Goal: Task Accomplishment & Management: Complete application form

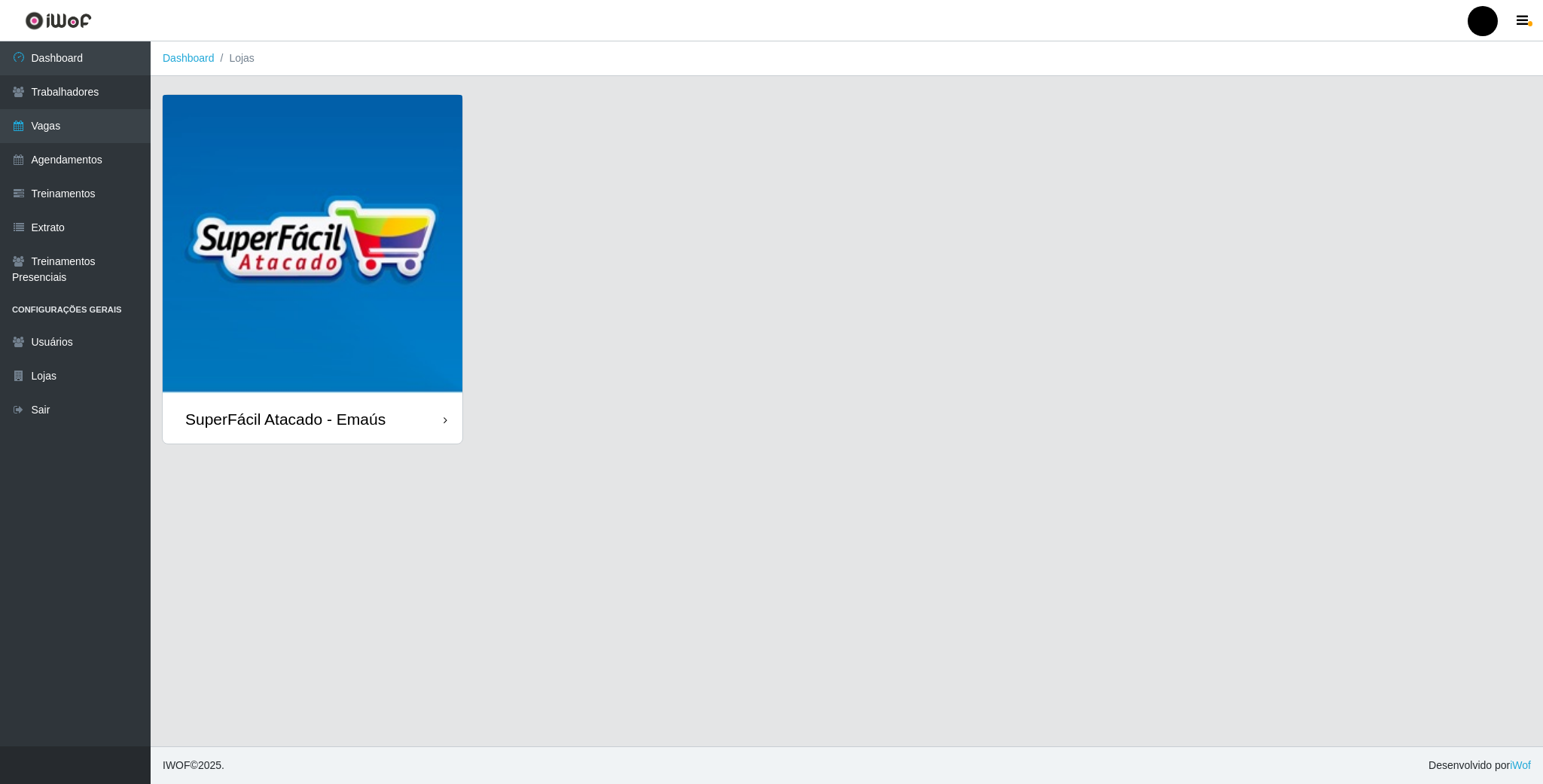
click at [323, 228] on img at bounding box center [313, 244] width 300 height 300
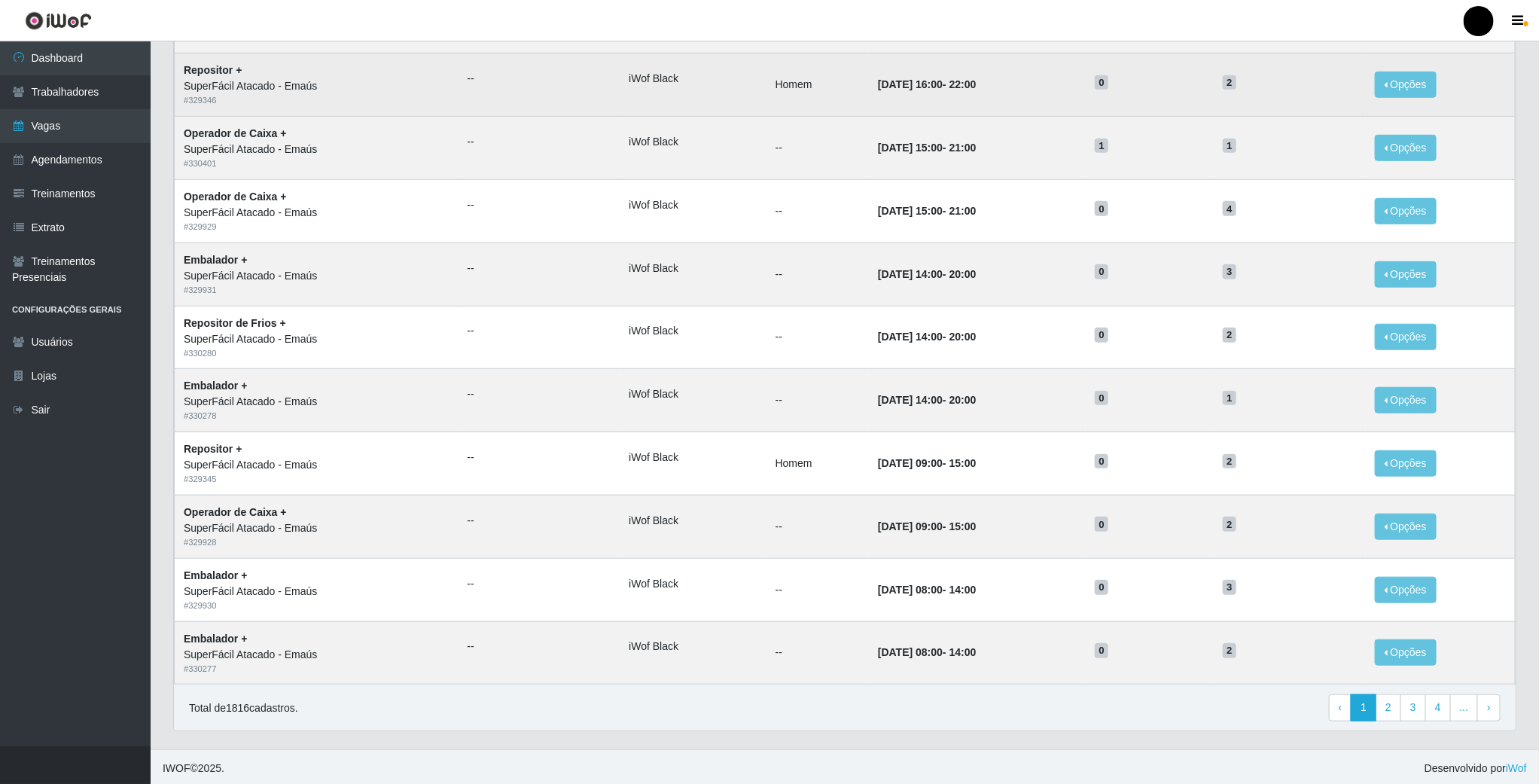
scroll to position [502, 0]
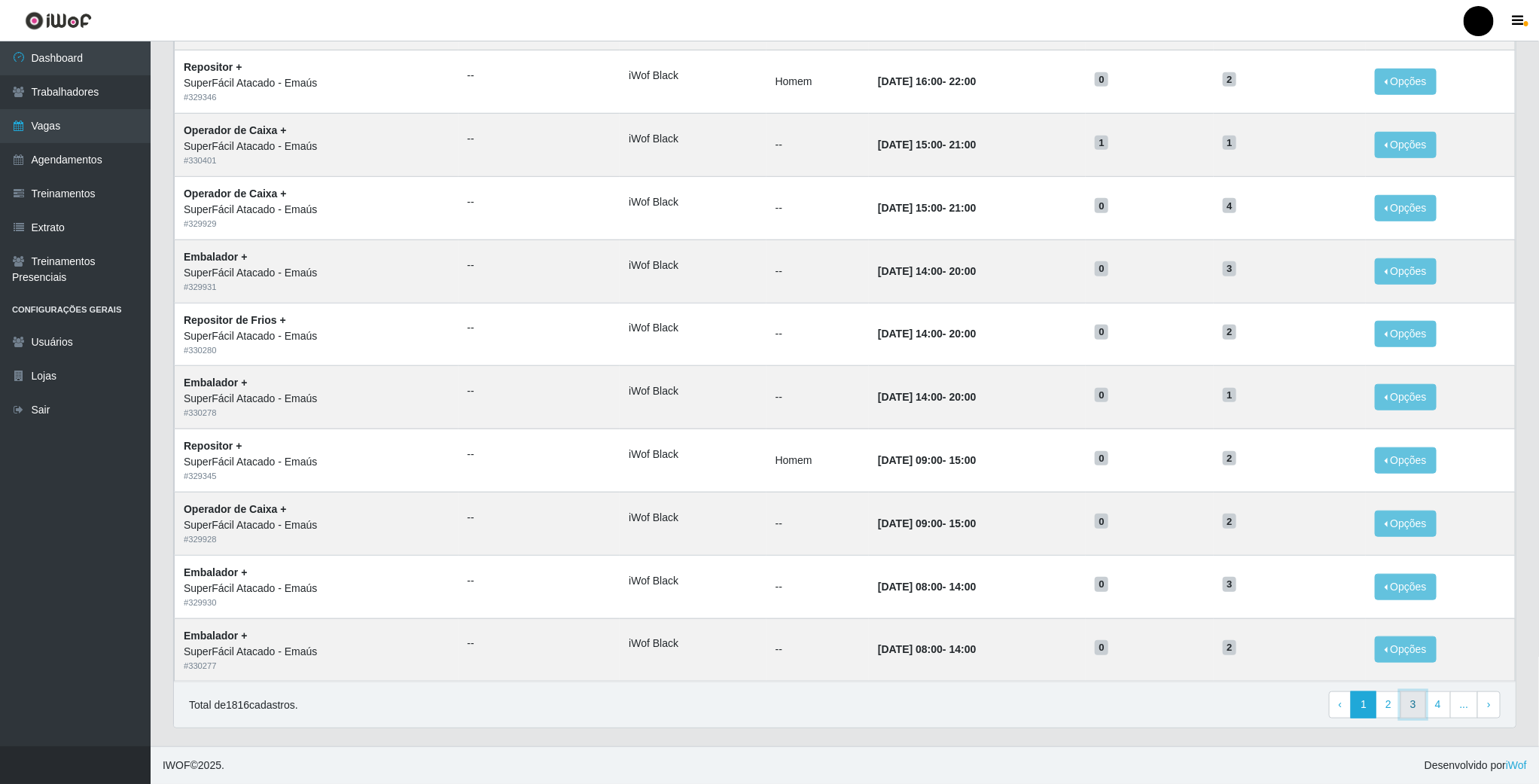
click at [1410, 709] on link "3" at bounding box center [1413, 705] width 25 height 27
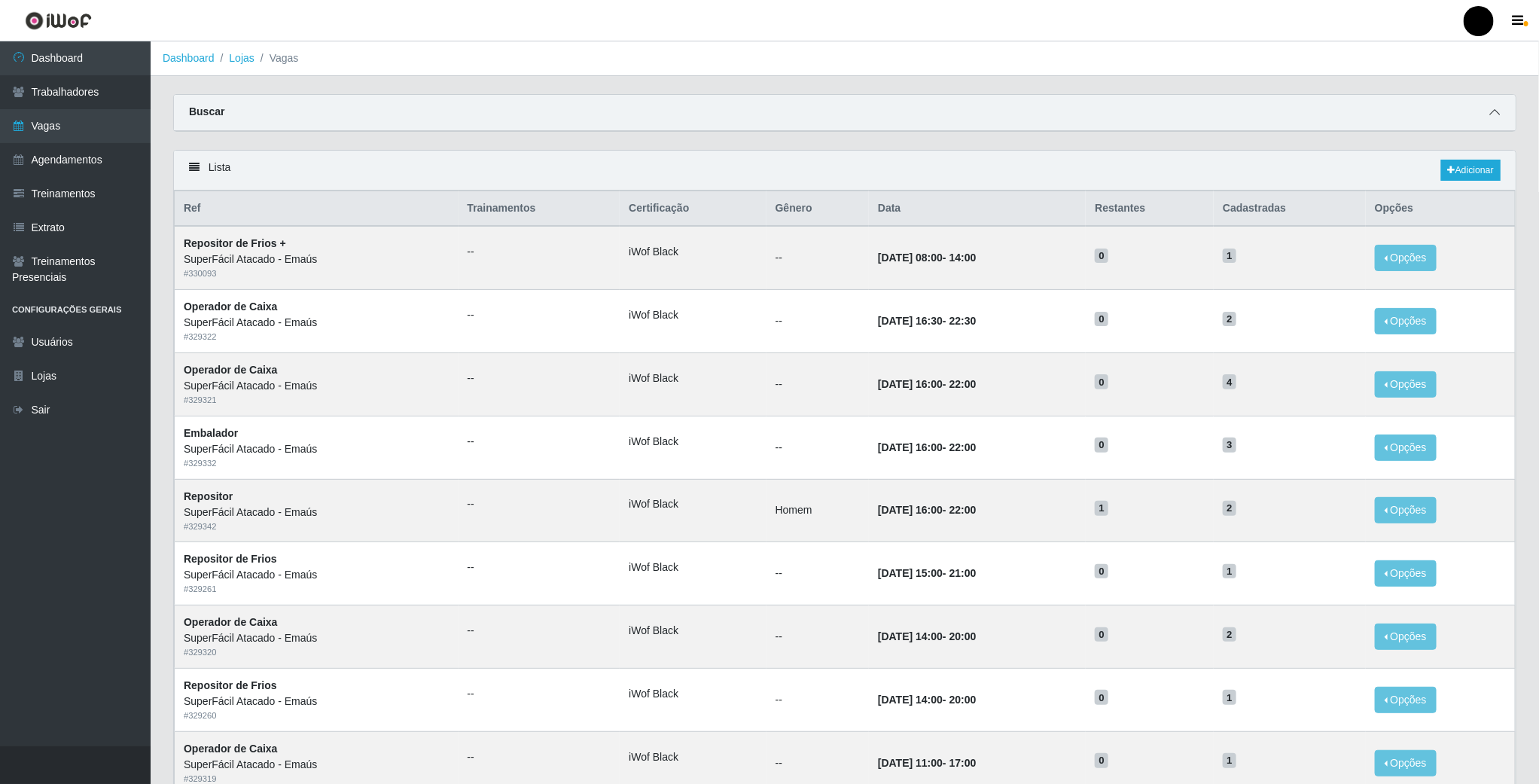
click at [1495, 108] on icon at bounding box center [1494, 111] width 11 height 11
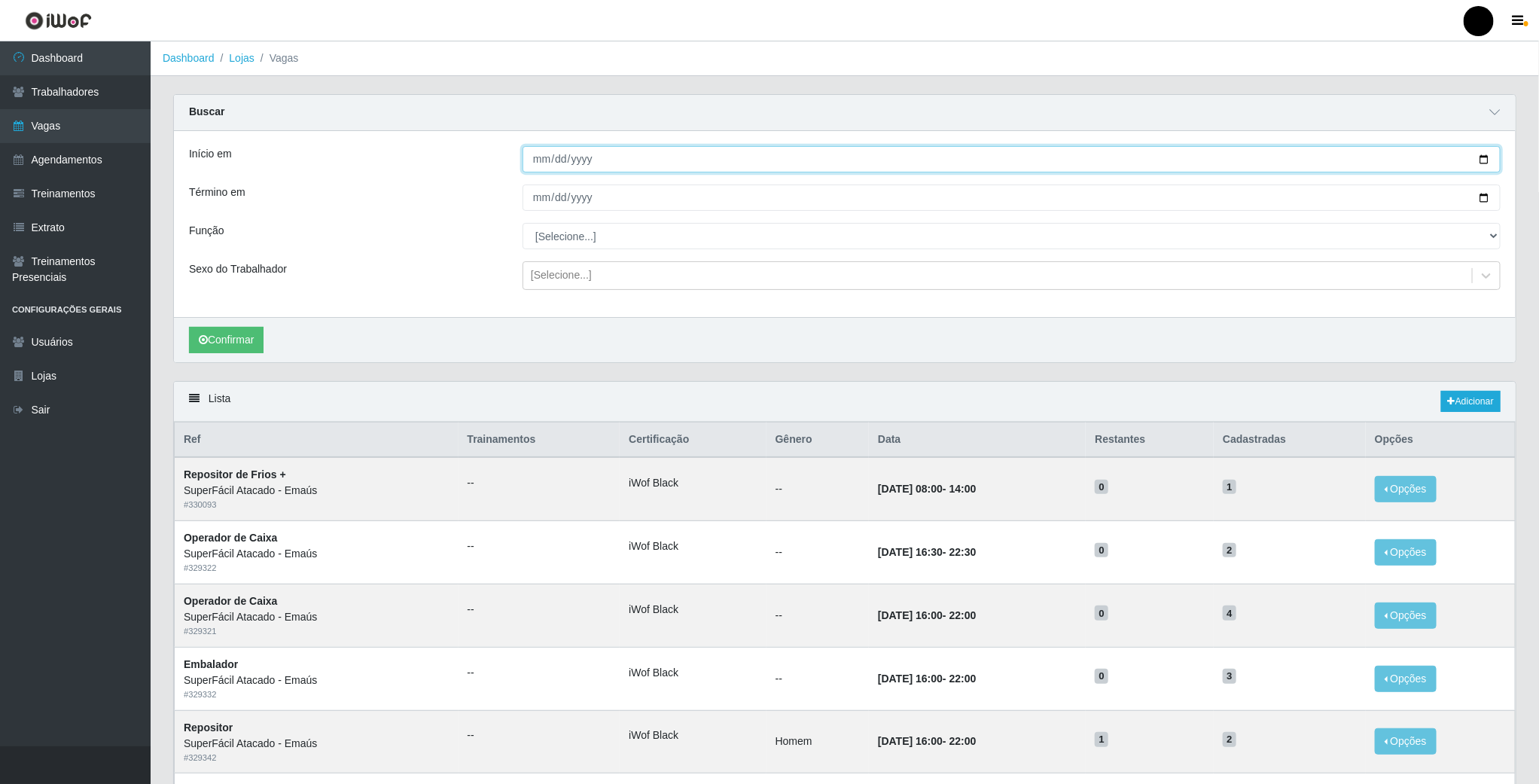
click at [1486, 160] on input "Início em" at bounding box center [1012, 159] width 978 height 26
type input "[DATE]"
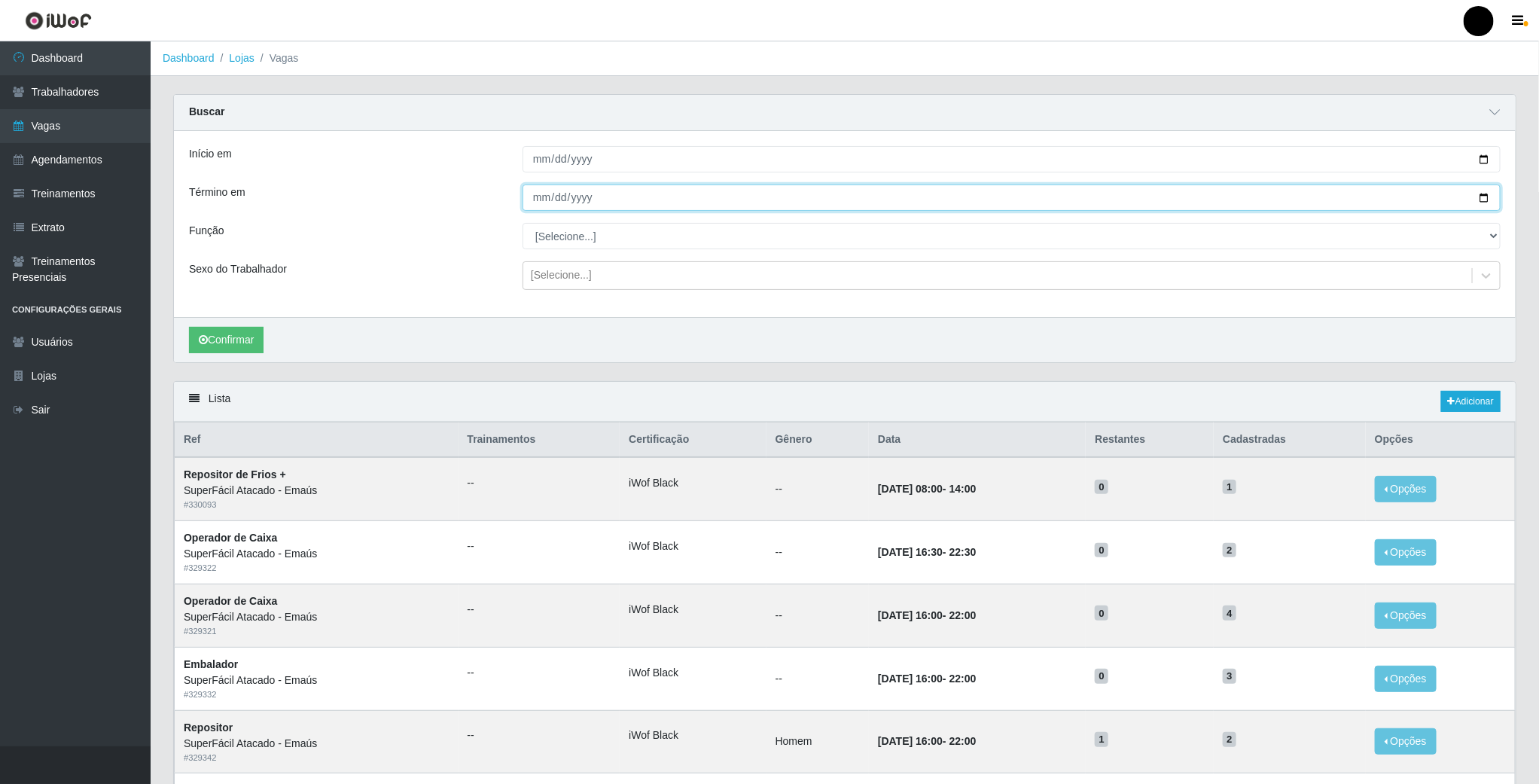
click at [1479, 199] on input "Término em" at bounding box center [1012, 197] width 978 height 26
type input "[DATE]"
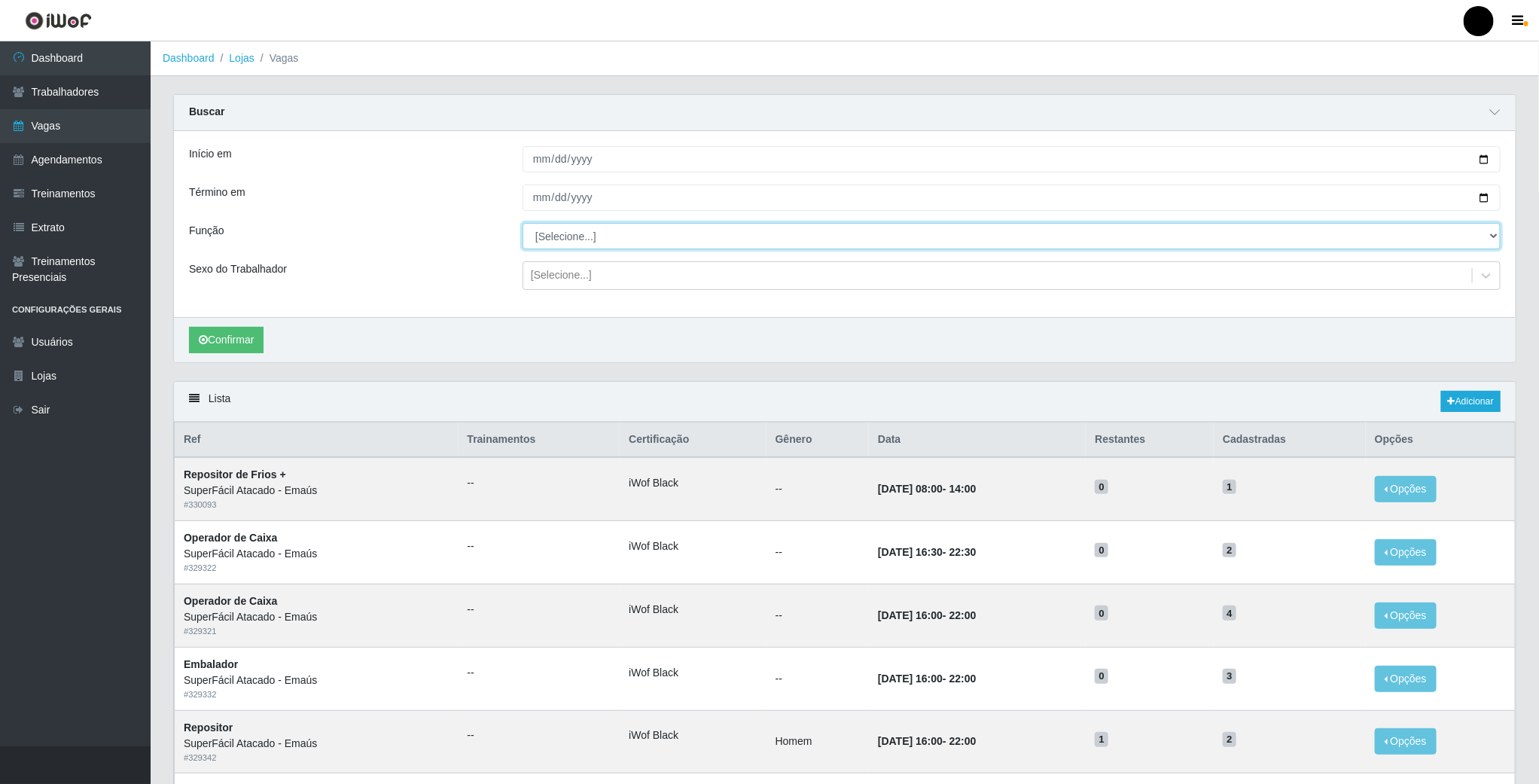
click at [619, 238] on select "[Selecione...] Auxiliar de Estacionamento Auxiliar de Estacionamento + Auxiliar…" at bounding box center [1012, 235] width 978 height 26
click at [522, 225] on select "[Selecione...] Auxiliar de Estacionamento Auxiliar de Estacionamento + Auxiliar…" at bounding box center [1012, 235] width 978 height 26
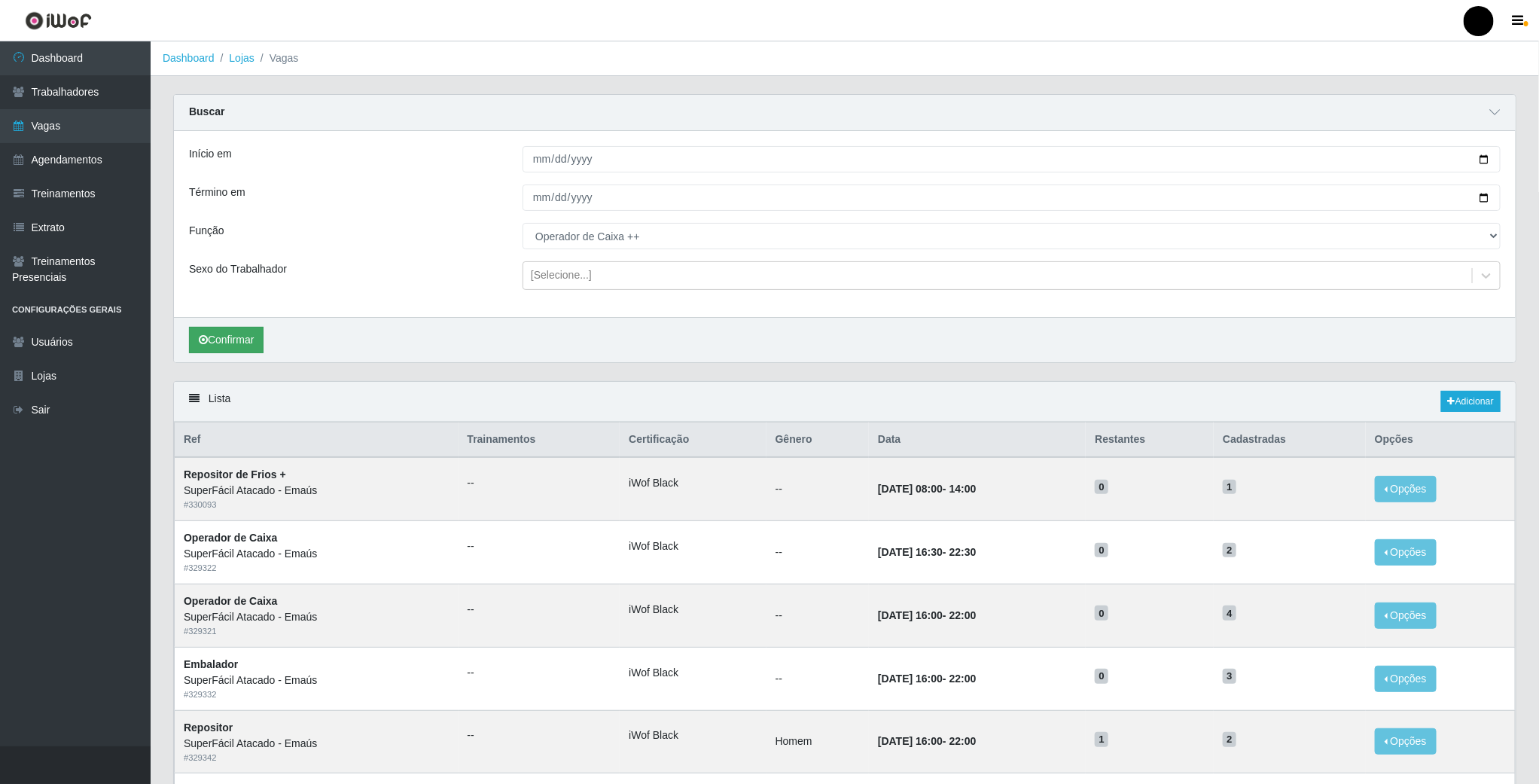
drag, startPoint x: 222, startPoint y: 325, endPoint x: 224, endPoint y: 334, distance: 9.2
click at [222, 327] on div "Confirmar" at bounding box center [845, 340] width 1342 height 45
click at [229, 337] on button "Confirmar" at bounding box center [227, 340] width 74 height 26
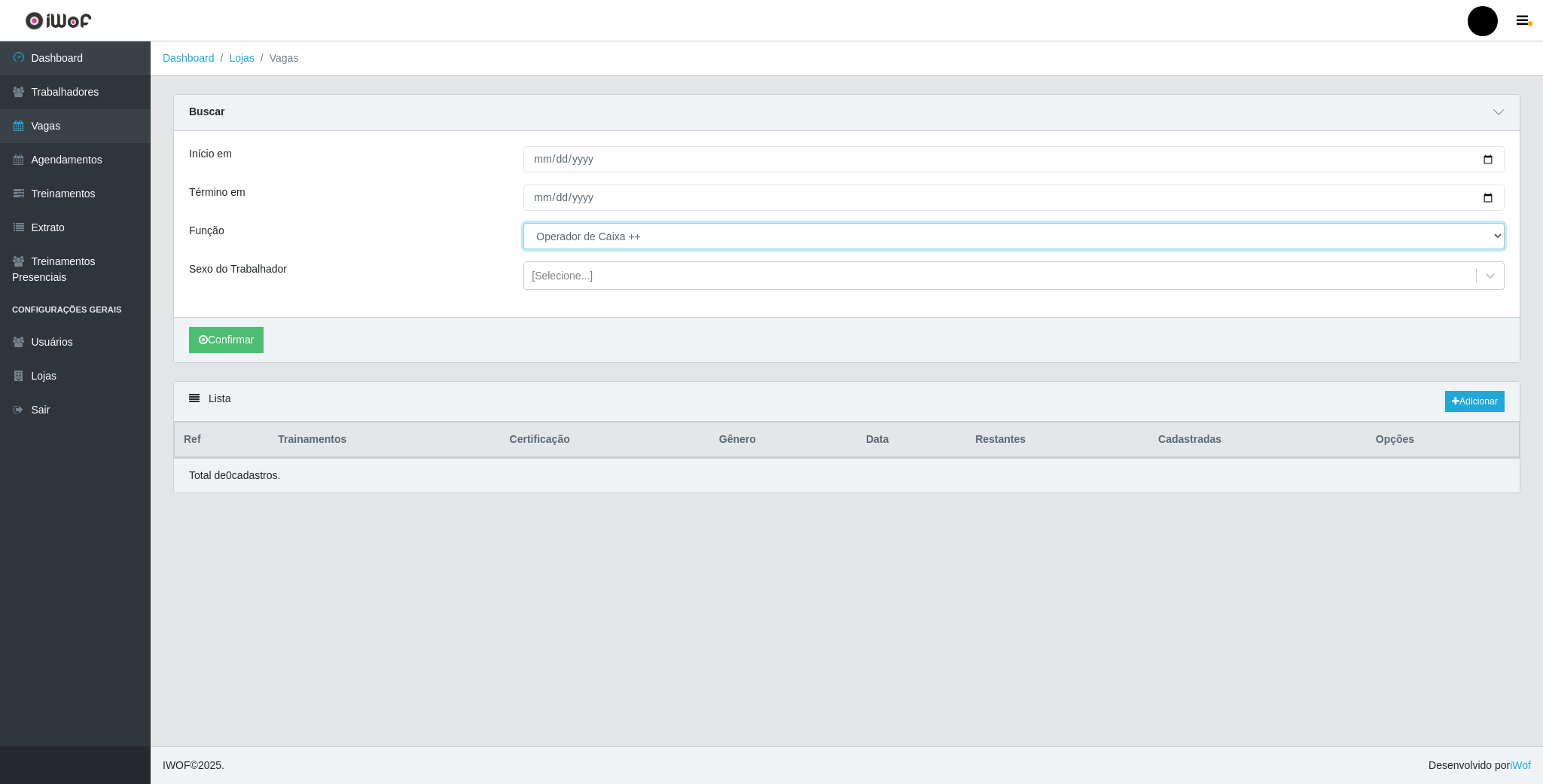
click at [662, 233] on select "[Selecione...] Auxiliar de Estacionamento Auxiliar de Estacionamento + Auxiliar…" at bounding box center [1014, 235] width 981 height 26
select select "24"
click at [523, 225] on select "[Selecione...] Auxiliar de Estacionamento Auxiliar de Estacionamento + Auxiliar…" at bounding box center [1014, 235] width 981 height 26
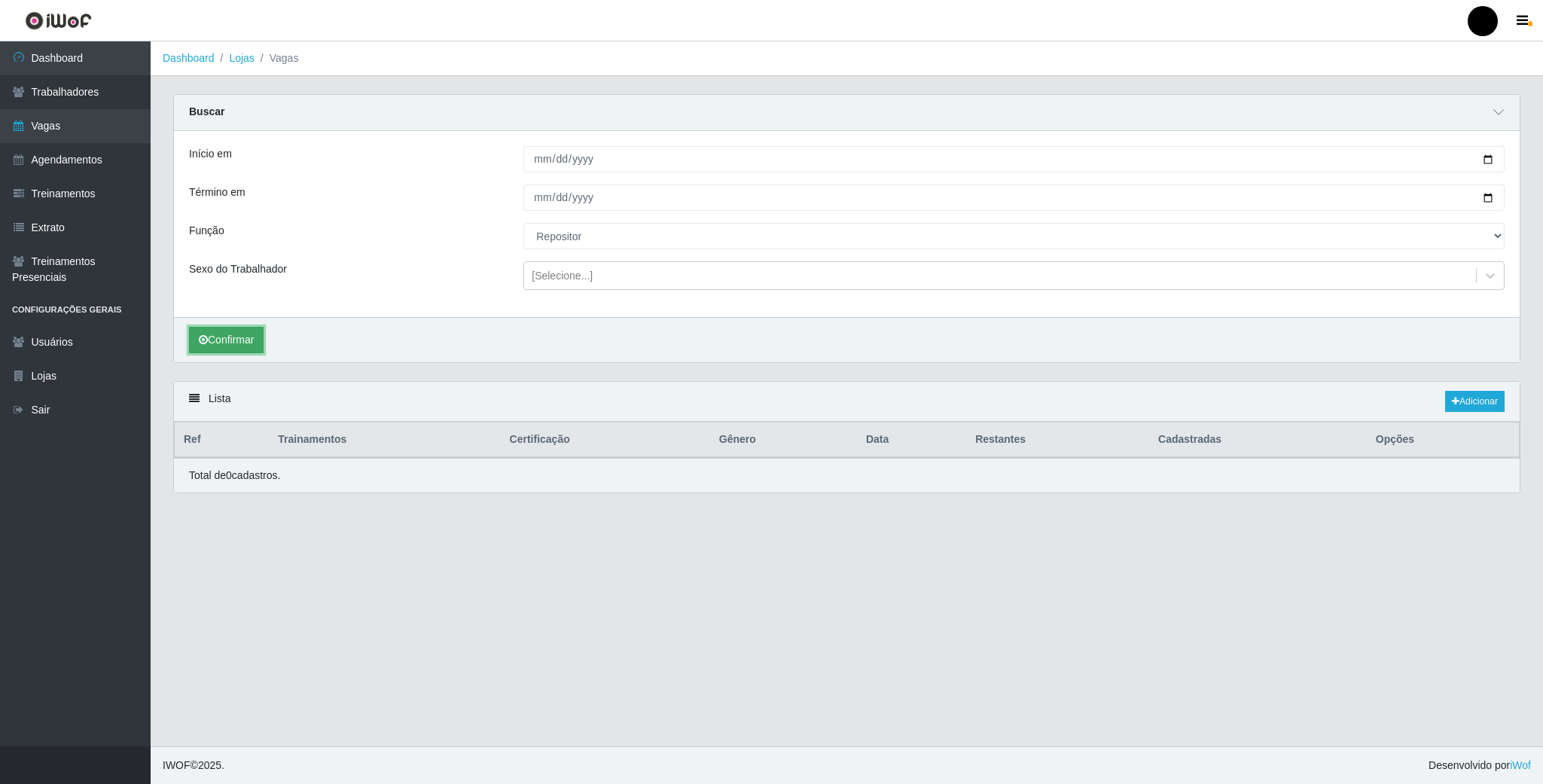
click at [239, 353] on button "Confirmar" at bounding box center [227, 340] width 74 height 26
click at [58, 133] on link "Vagas" at bounding box center [75, 126] width 150 height 34
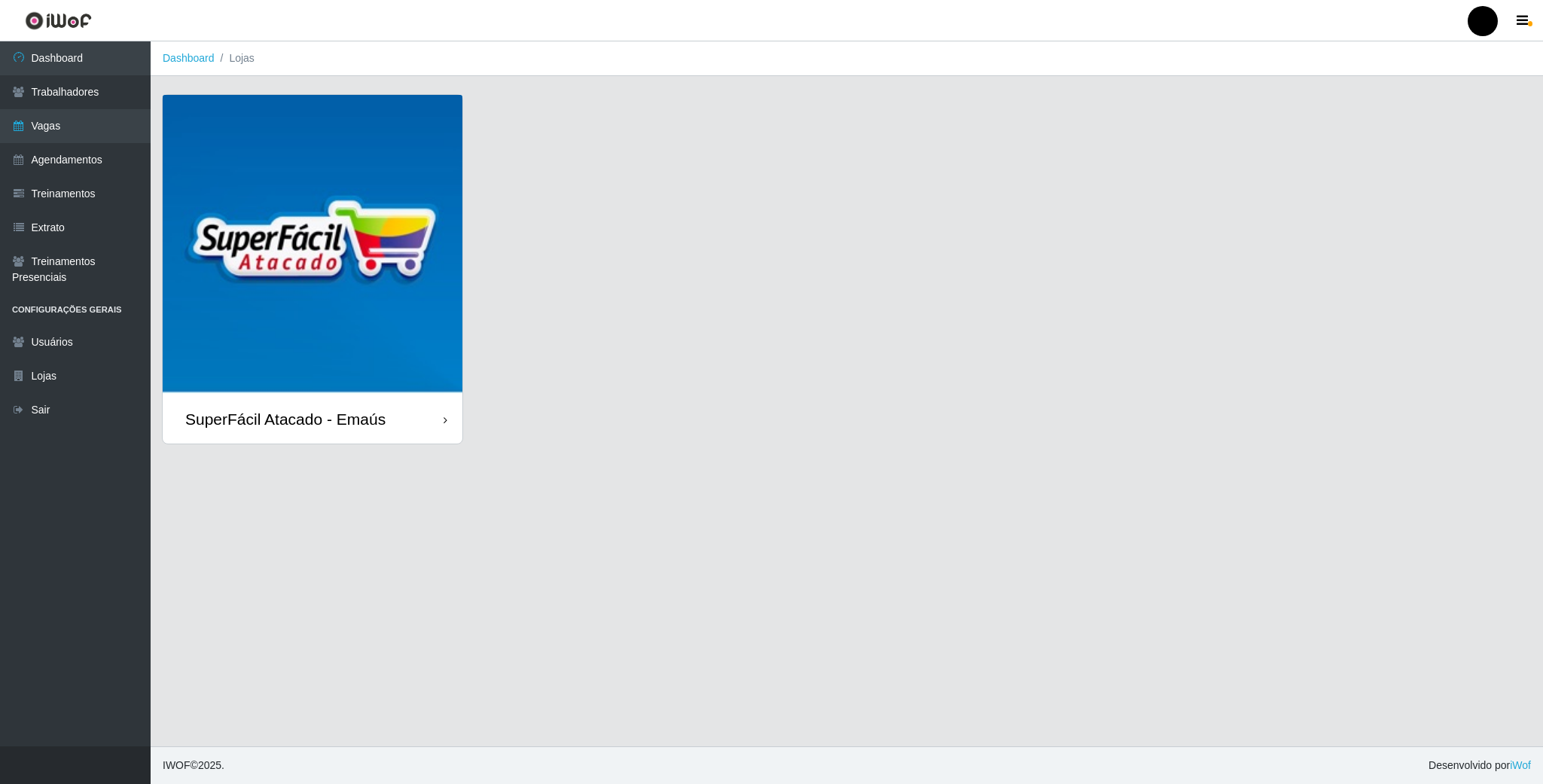
click at [276, 186] on img at bounding box center [313, 244] width 300 height 300
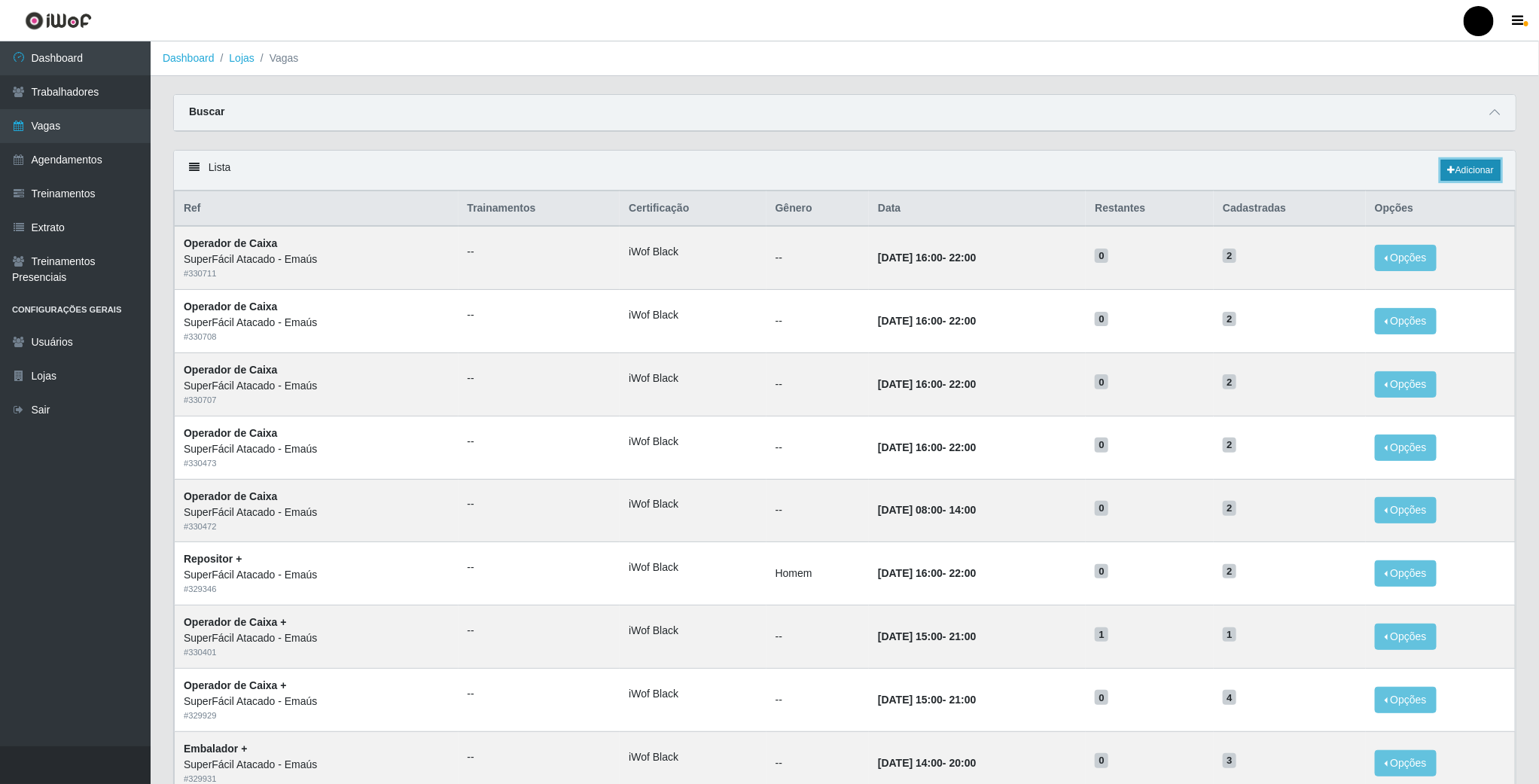
click at [1459, 166] on link "Adicionar" at bounding box center [1471, 170] width 60 height 21
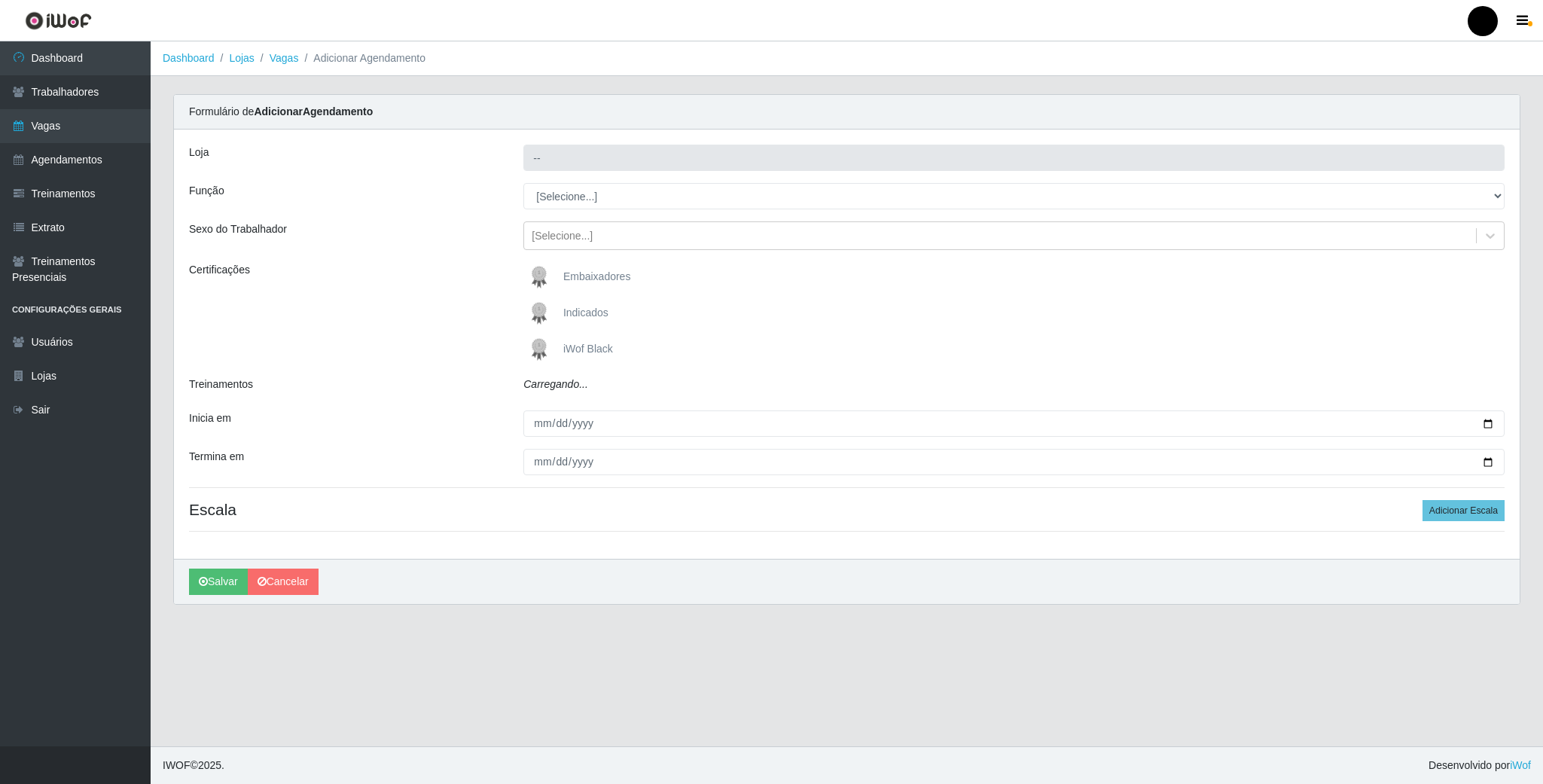
type input "SuperFácil Atacado - Emaús"
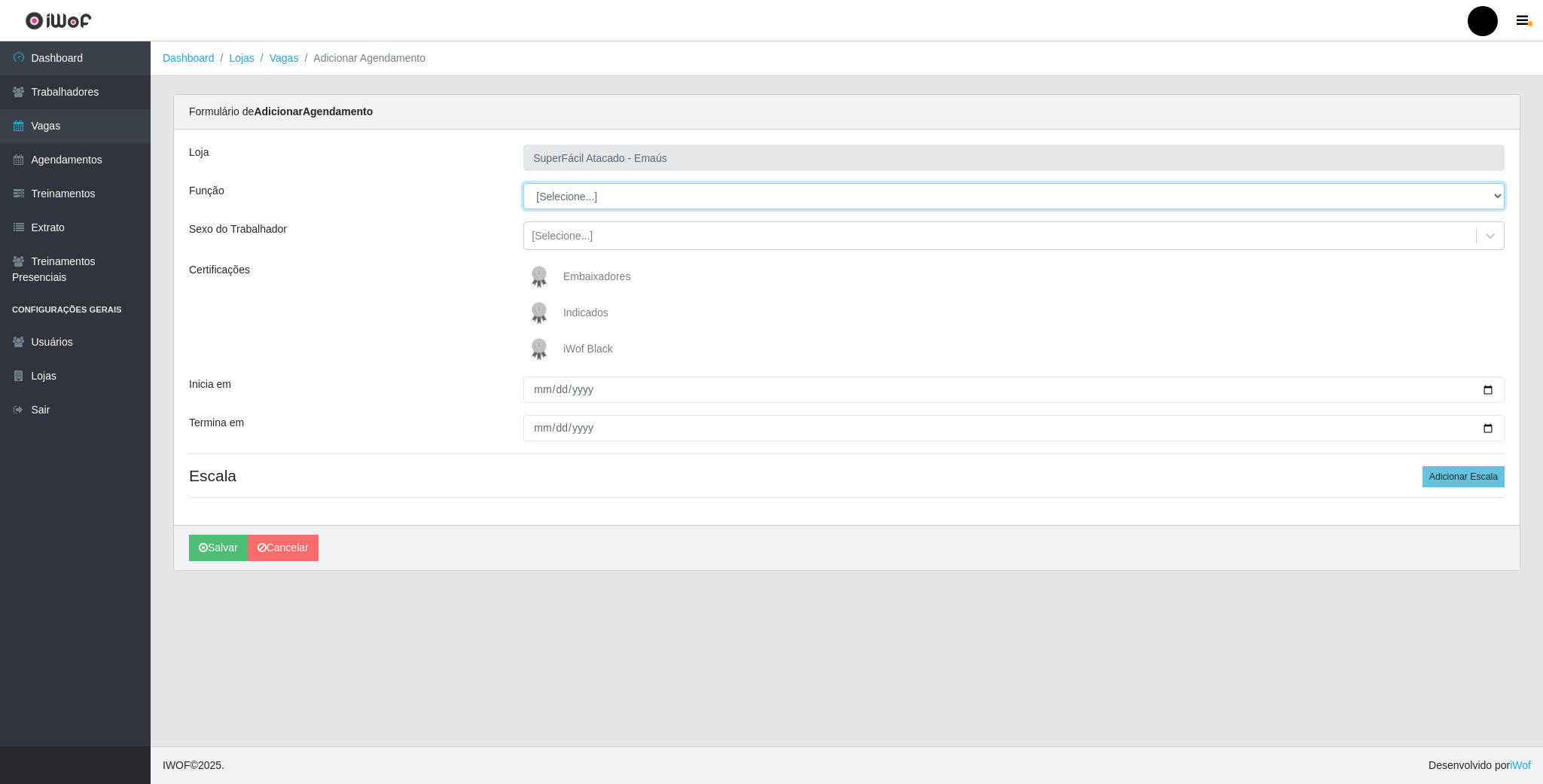
click at [576, 201] on select "[Selecione...] Auxiliar de Estacionamento Auxiliar de Estacionamento + Auxiliar…" at bounding box center [1014, 195] width 981 height 26
select select "24"
click at [523, 184] on select "[Selecione...] Auxiliar de Estacionamento Auxiliar de Estacionamento + Auxiliar…" at bounding box center [1014, 195] width 981 height 26
click at [541, 348] on img at bounding box center [542, 349] width 36 height 30
click at [0, 0] on input "iWof Black" at bounding box center [0, 0] width 0 height 0
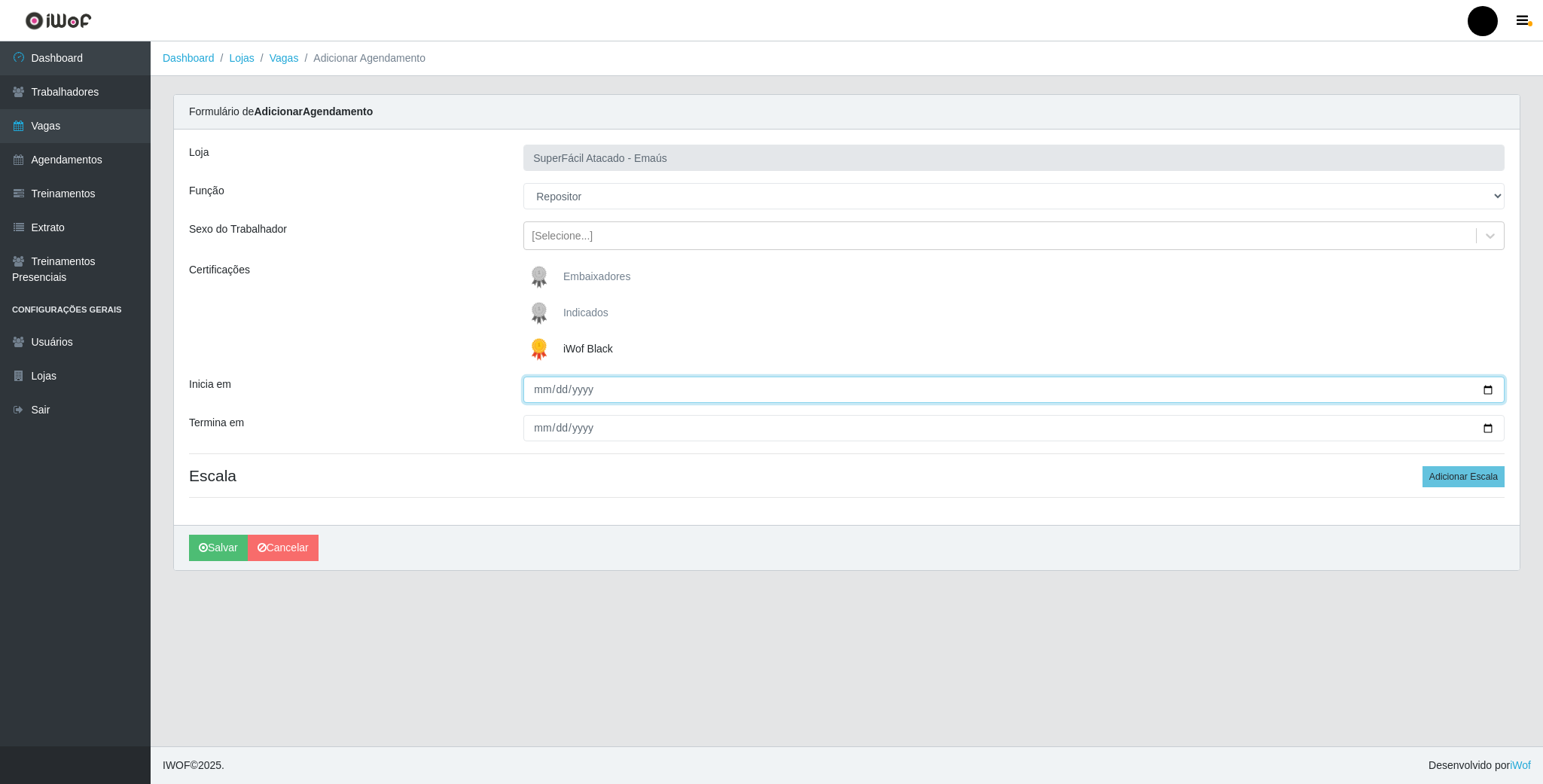
click at [1481, 392] on input "Inicia em" at bounding box center [1014, 390] width 981 height 26
type input "[DATE]"
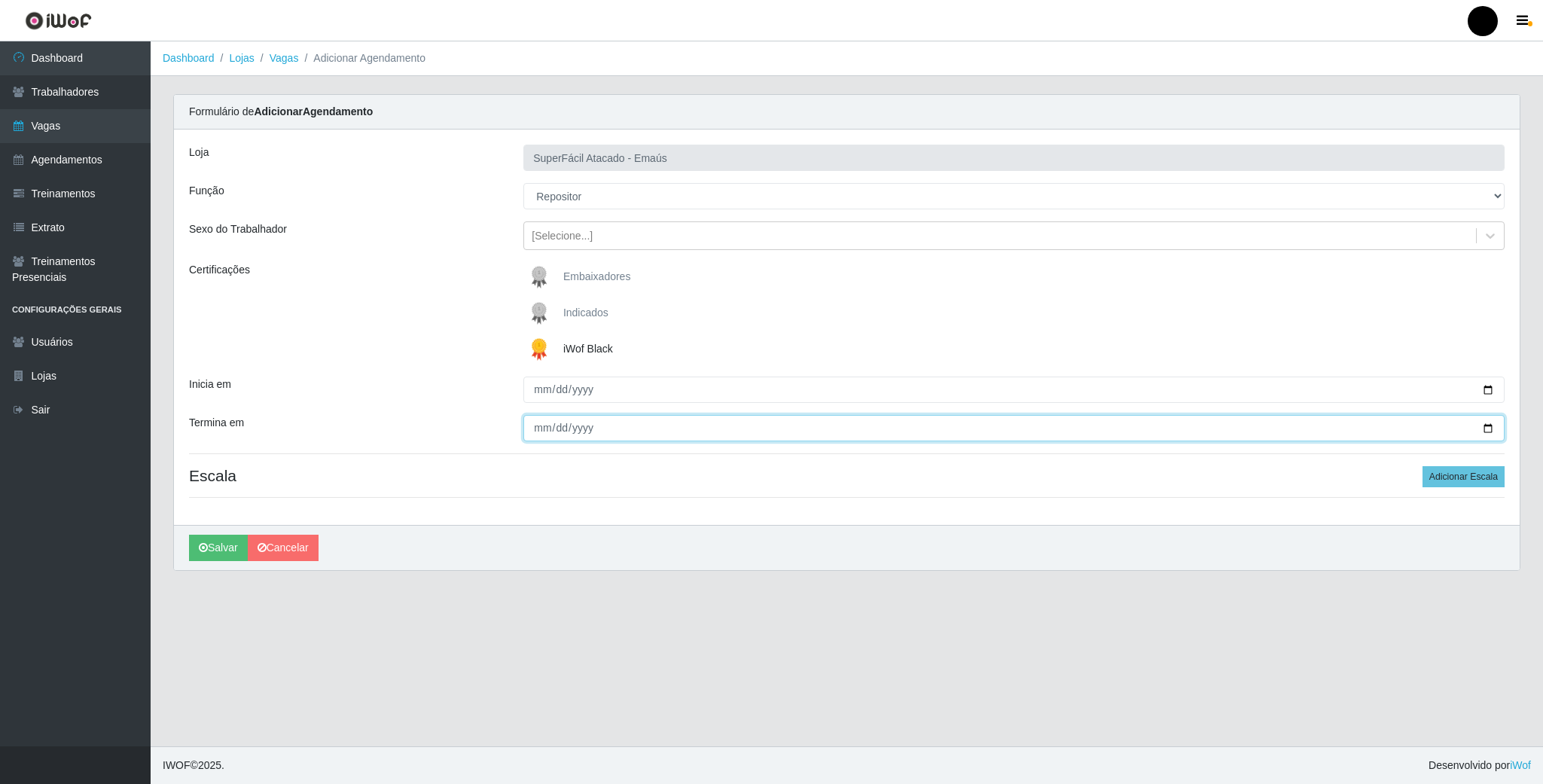
click at [1486, 427] on input "Termina em" at bounding box center [1014, 428] width 981 height 26
type input "[DATE]"
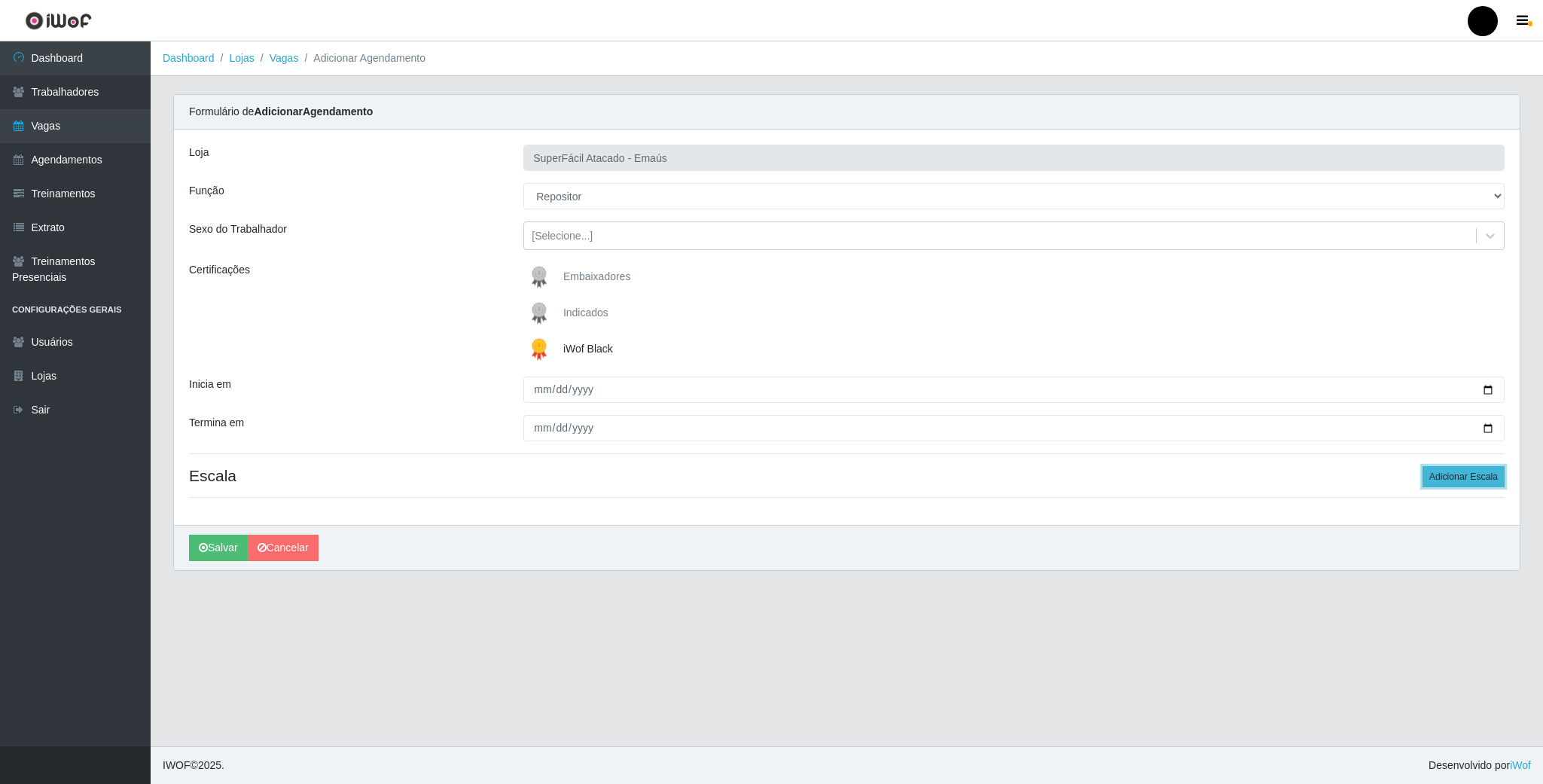
click at [1449, 479] on button "Adicionar Escala" at bounding box center [1464, 476] width 82 height 21
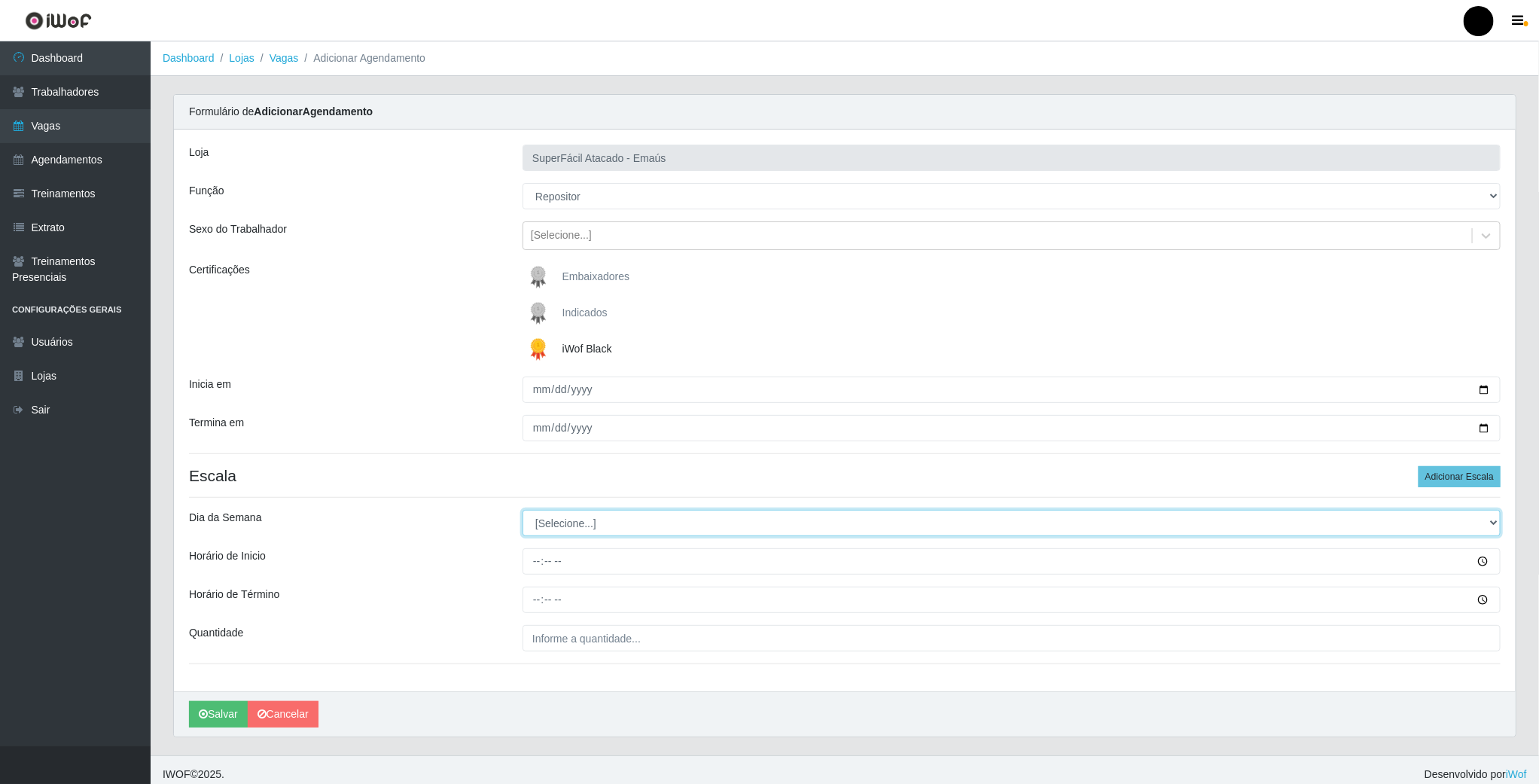
click at [550, 529] on select "[Selecione...] Segunda Terça Quarta Quinta Sexta Sábado Domingo" at bounding box center [1012, 522] width 978 height 26
select select "3"
click at [522, 512] on select "[Selecione...] Segunda Terça Quarta Quinta Sexta Sábado Domingo" at bounding box center [1012, 522] width 978 height 26
click at [533, 572] on input "Horário de Inicio" at bounding box center [1012, 560] width 978 height 26
type input "16:00"
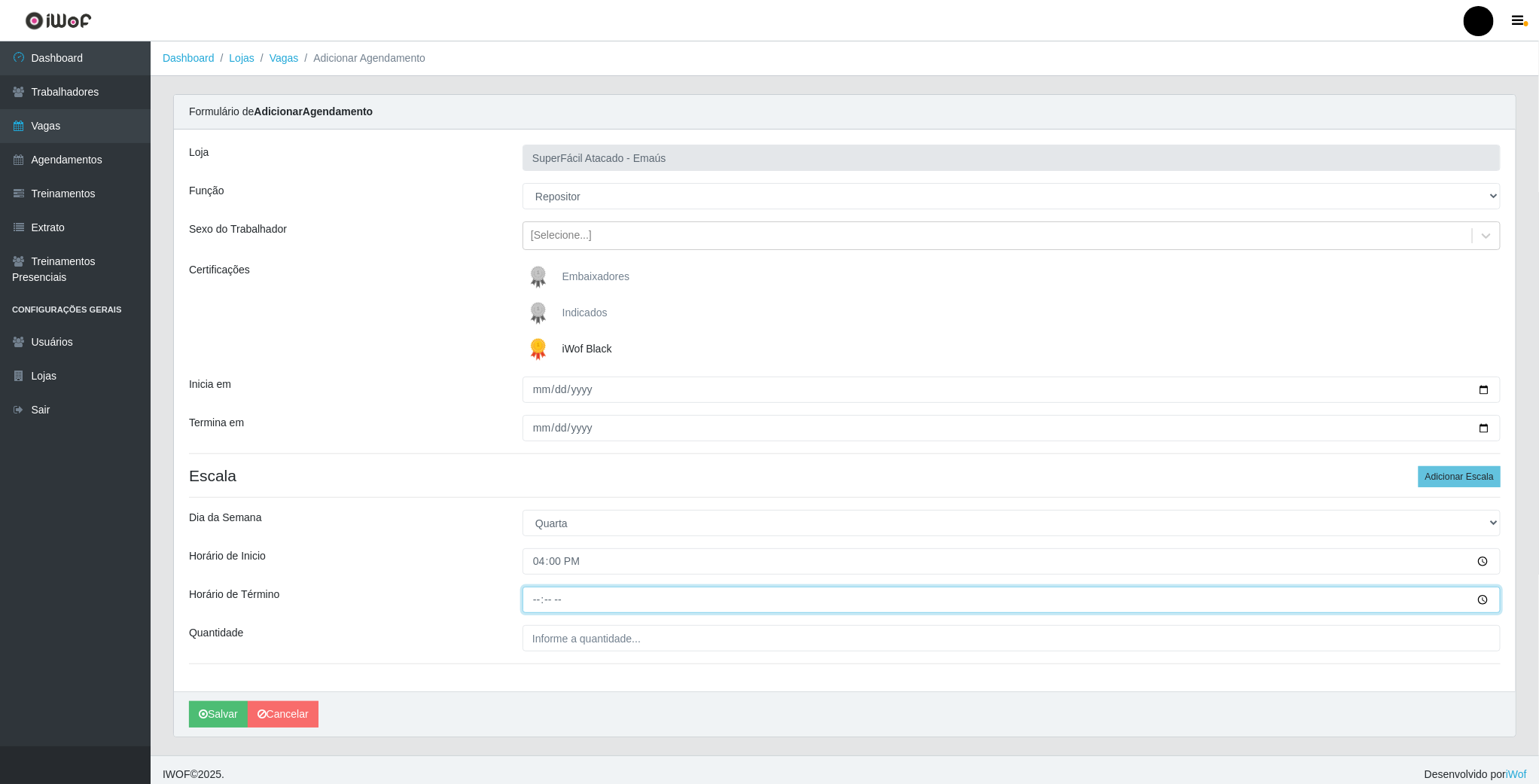
click at [527, 603] on input "Horário de Término" at bounding box center [1012, 599] width 978 height 26
type input "22:00"
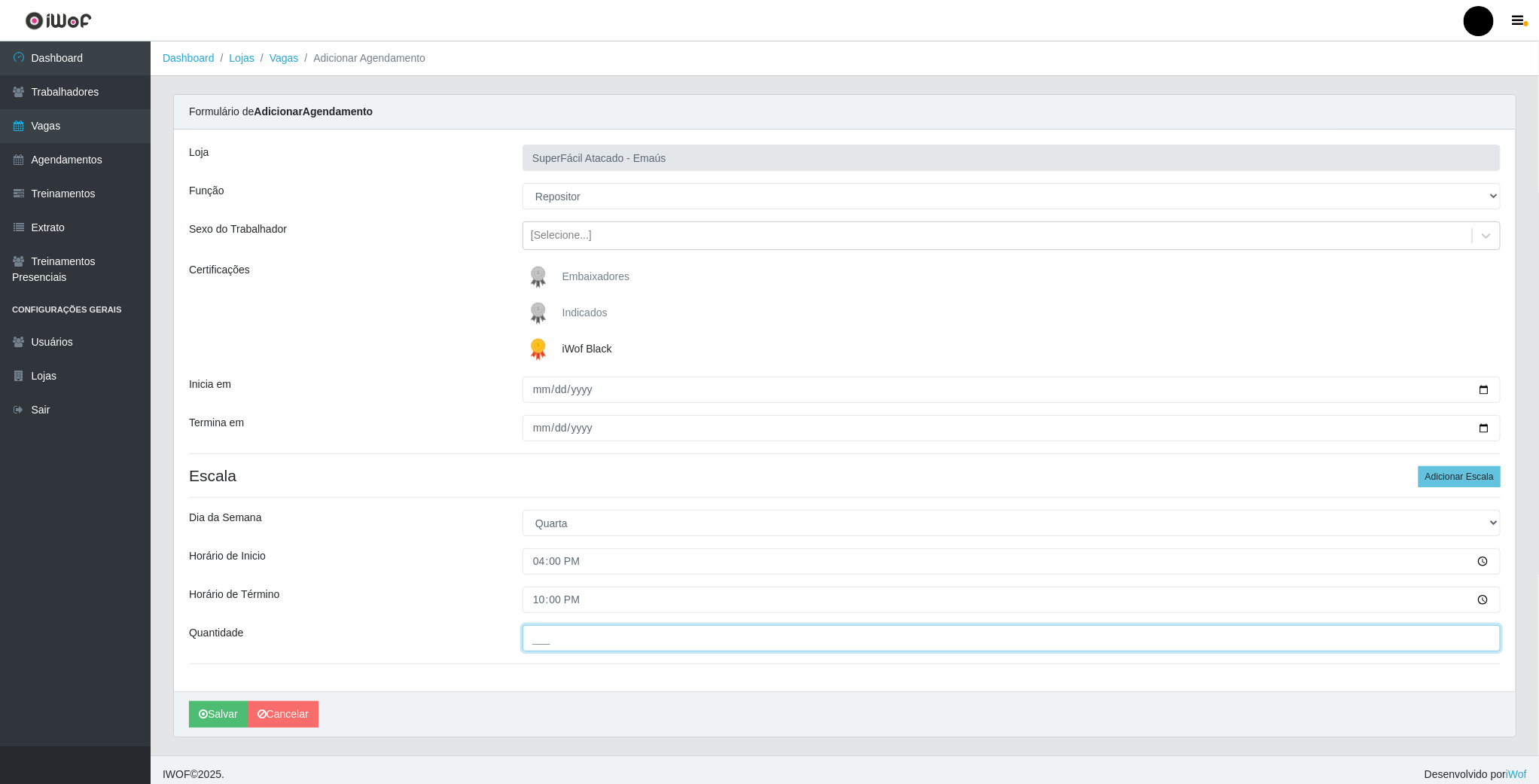
click at [535, 646] on input "___" at bounding box center [1012, 638] width 978 height 26
type input "01_"
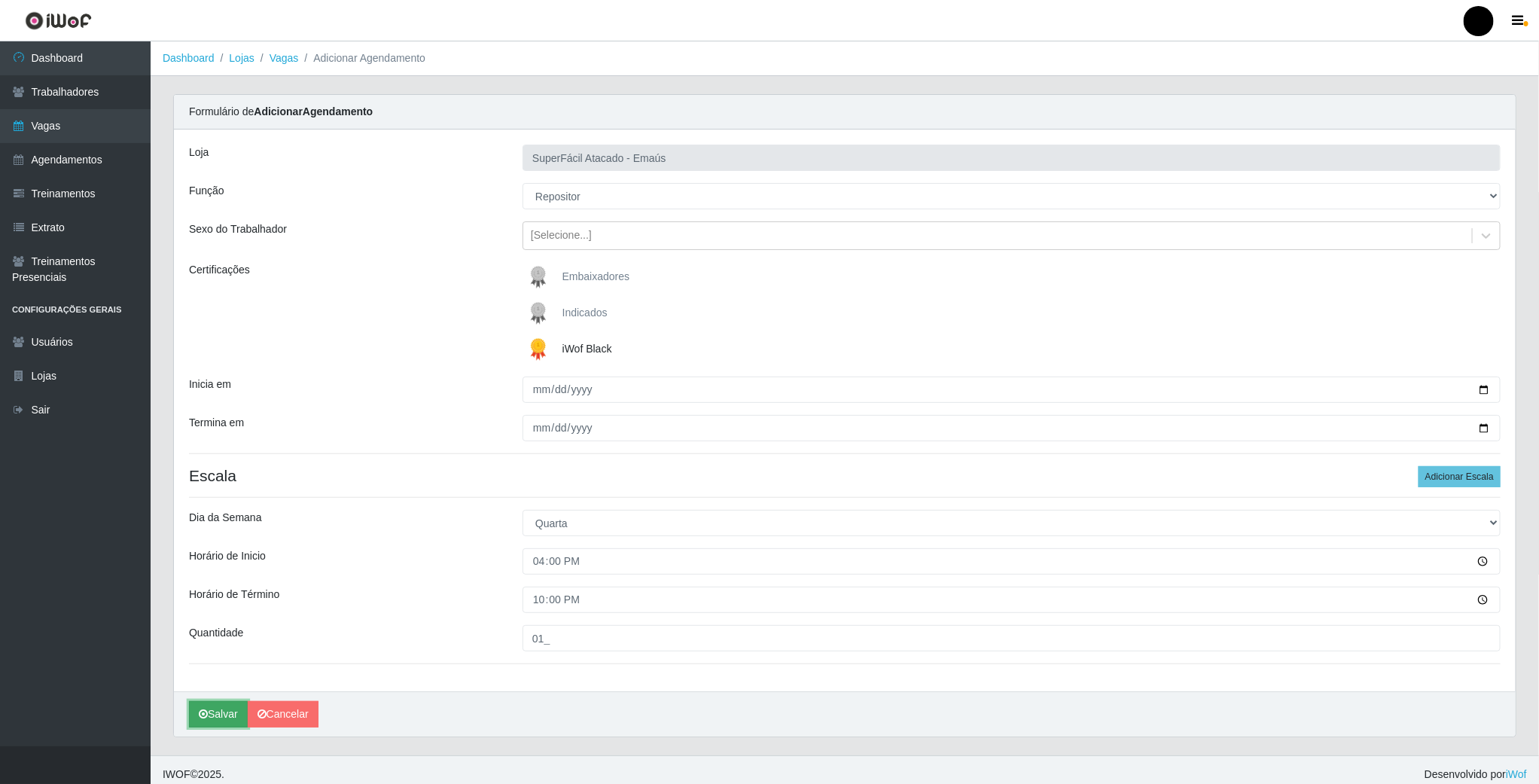
click at [224, 722] on button "Salvar" at bounding box center [219, 714] width 59 height 26
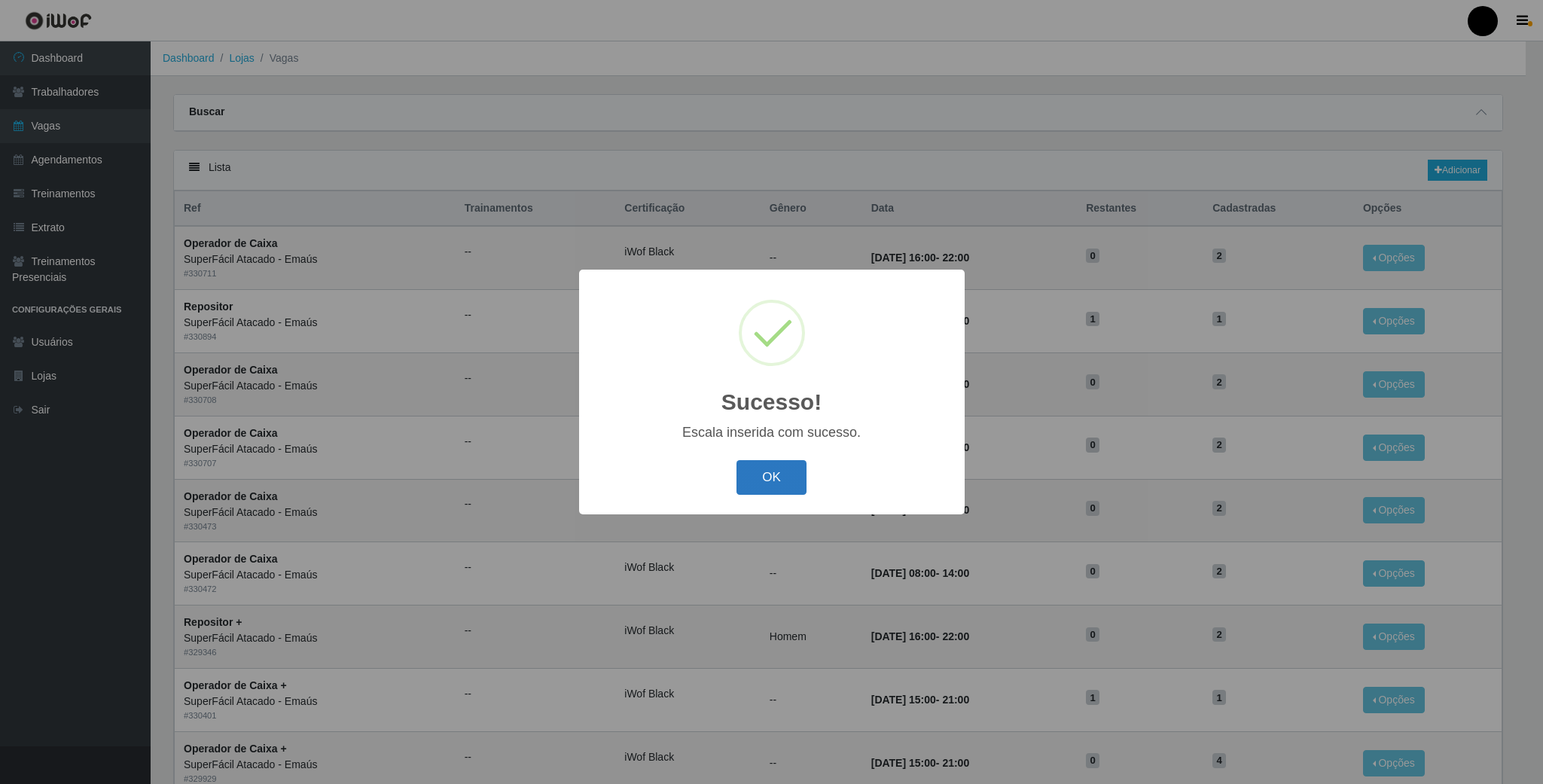
click at [779, 481] on button "OK" at bounding box center [772, 477] width 70 height 35
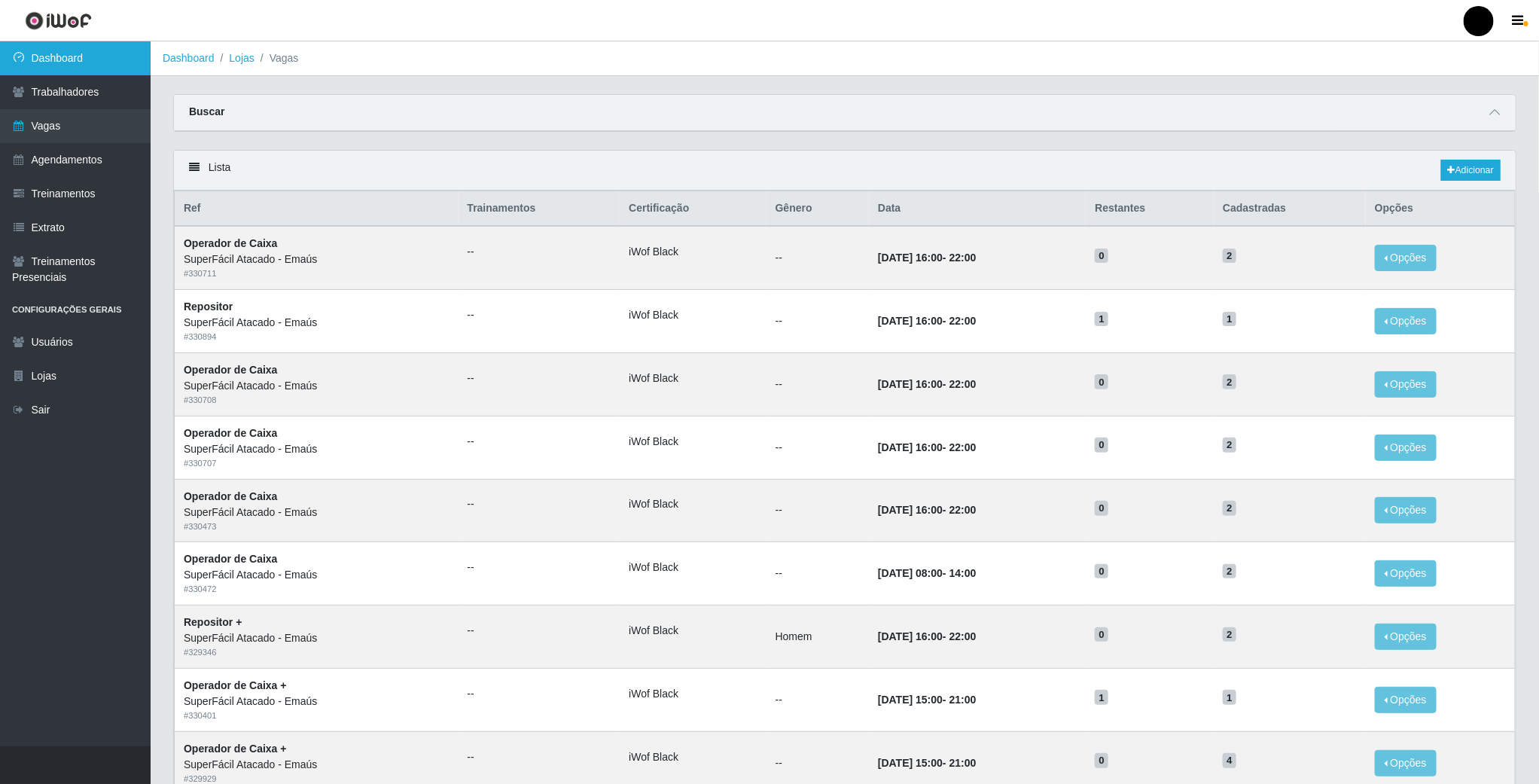
click at [67, 59] on link "Dashboard" at bounding box center [75, 58] width 150 height 34
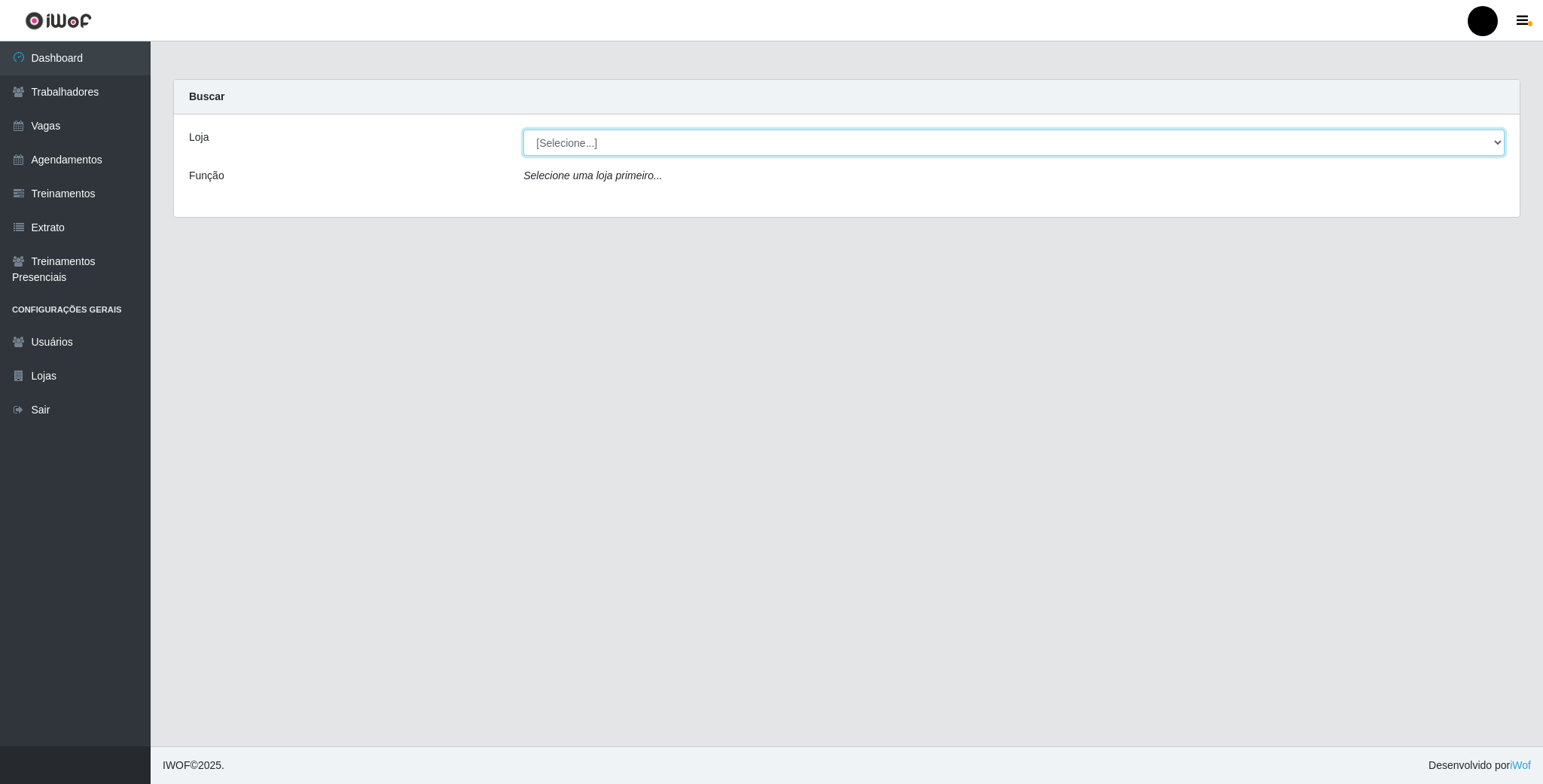
click at [597, 139] on select "[Selecione...] SuperFácil Atacado - Emaús" at bounding box center [1014, 143] width 981 height 26
select select "407"
click at [523, 130] on select "[Selecione...] SuperFácil Atacado - Emaús" at bounding box center [1014, 143] width 981 height 26
